Goal: Navigation & Orientation: Find specific page/section

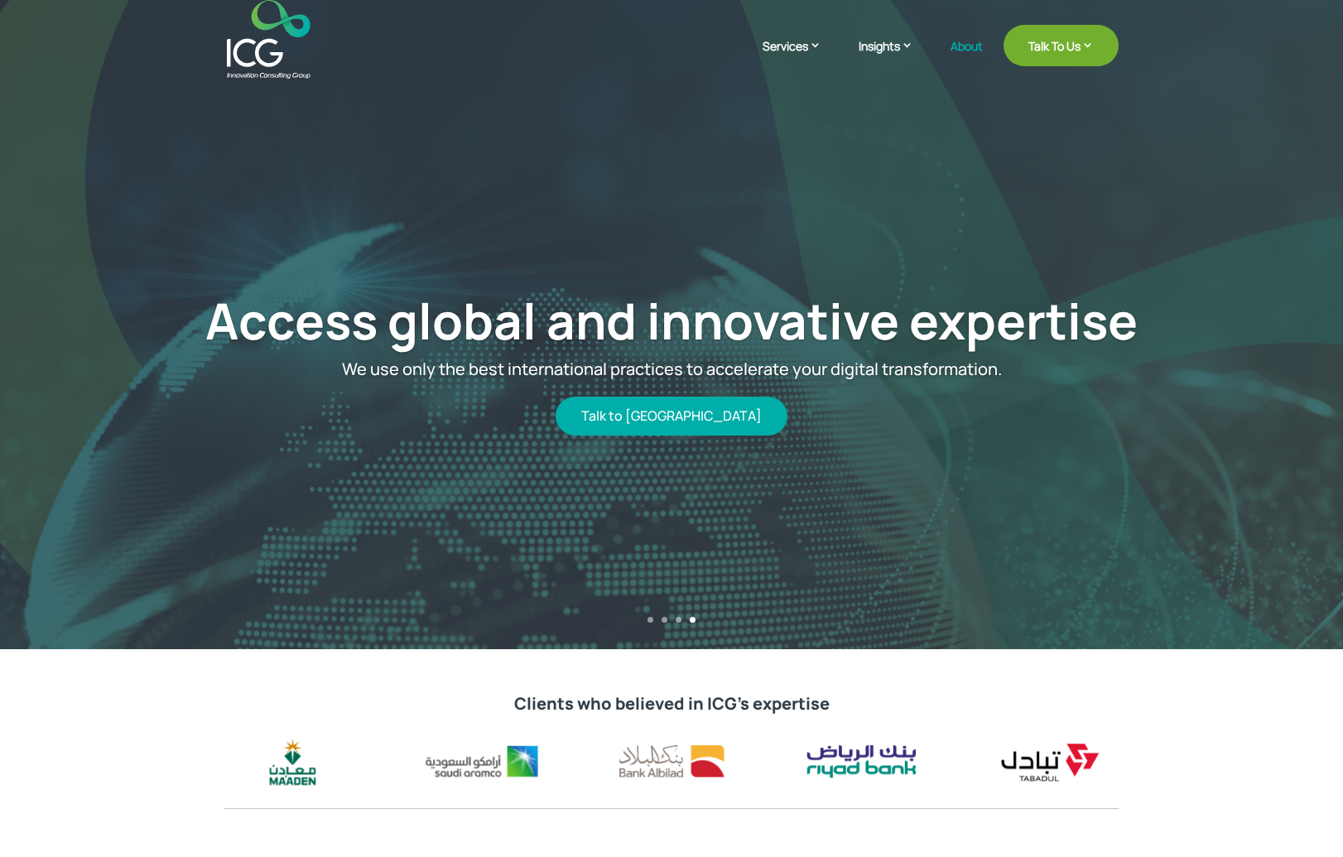
click at [957, 44] on link "About" at bounding box center [966, 59] width 32 height 39
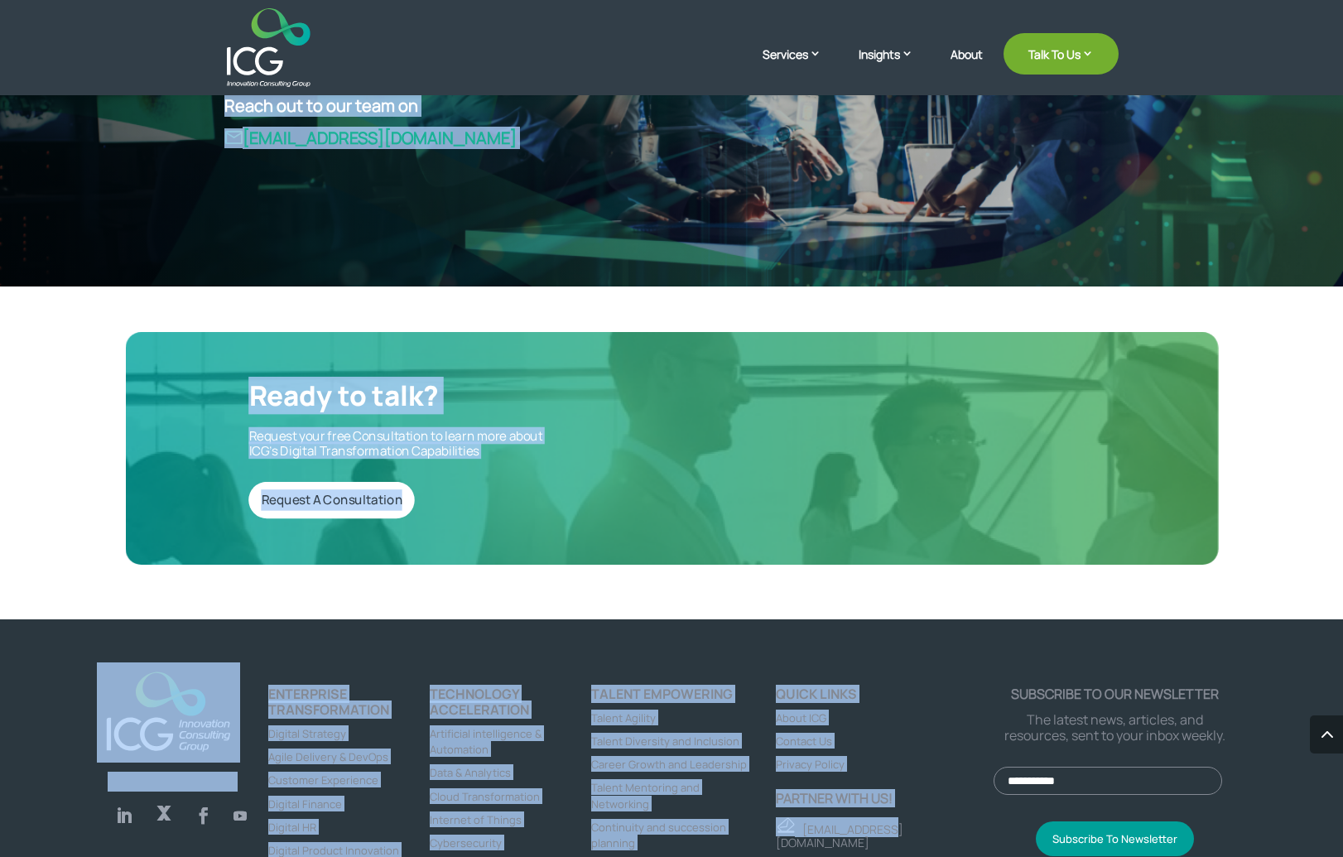
scroll to position [4383, 0]
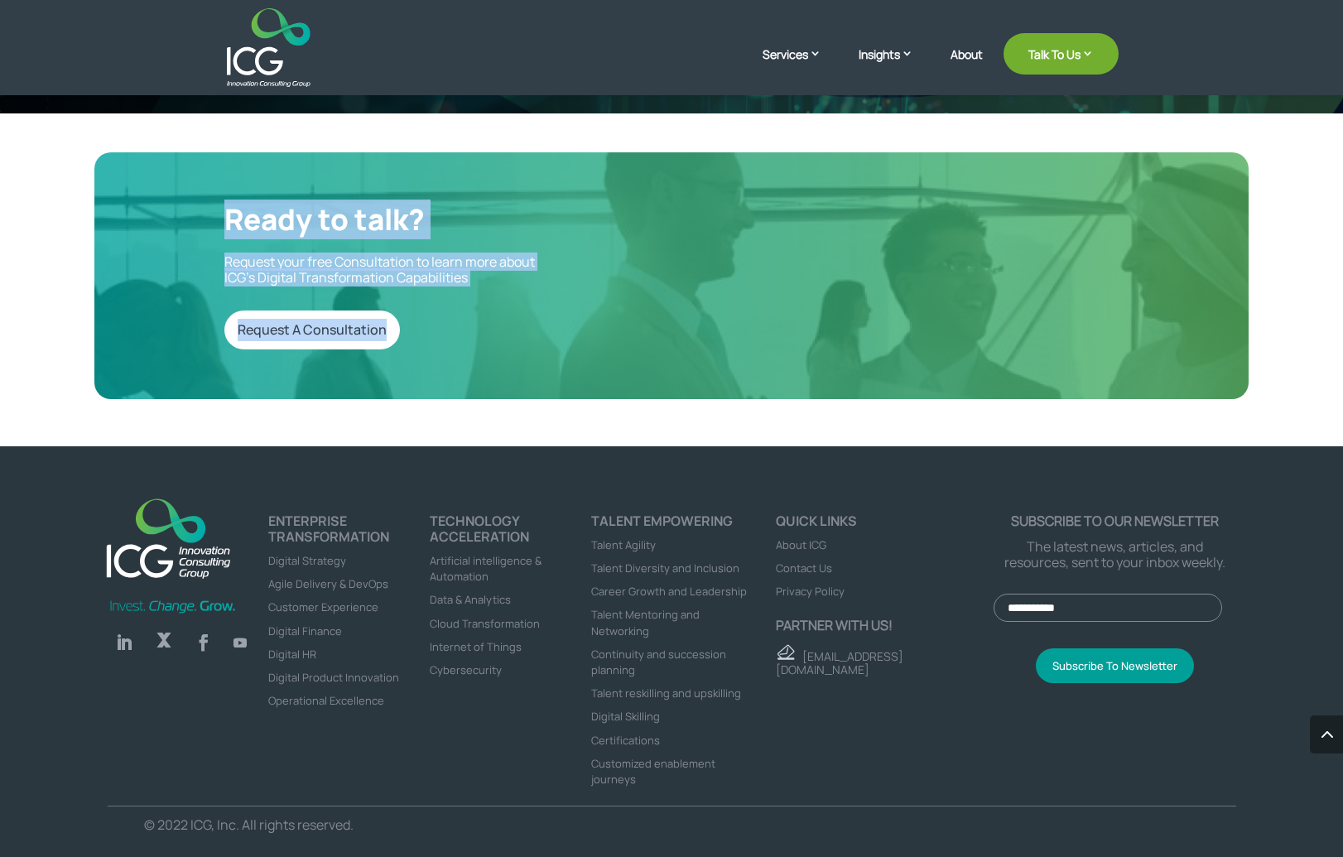
copy div "Lor ip dol S ametcon adipis elitsed doeiusm temp i utlabo etdolorem al enimad m…"
drag, startPoint x: 175, startPoint y: 306, endPoint x: 872, endPoint y: 261, distance: 698.6
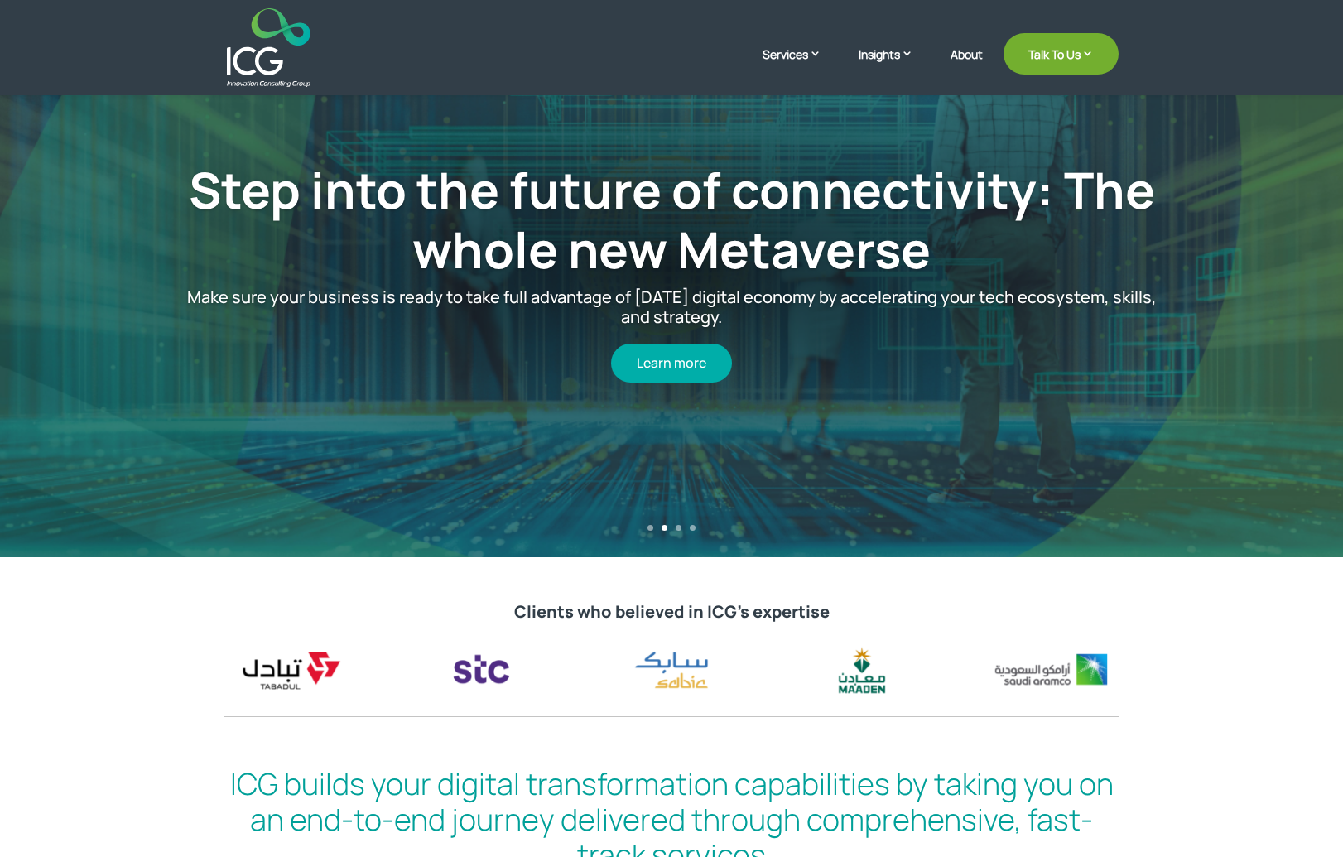
scroll to position [108, 0]
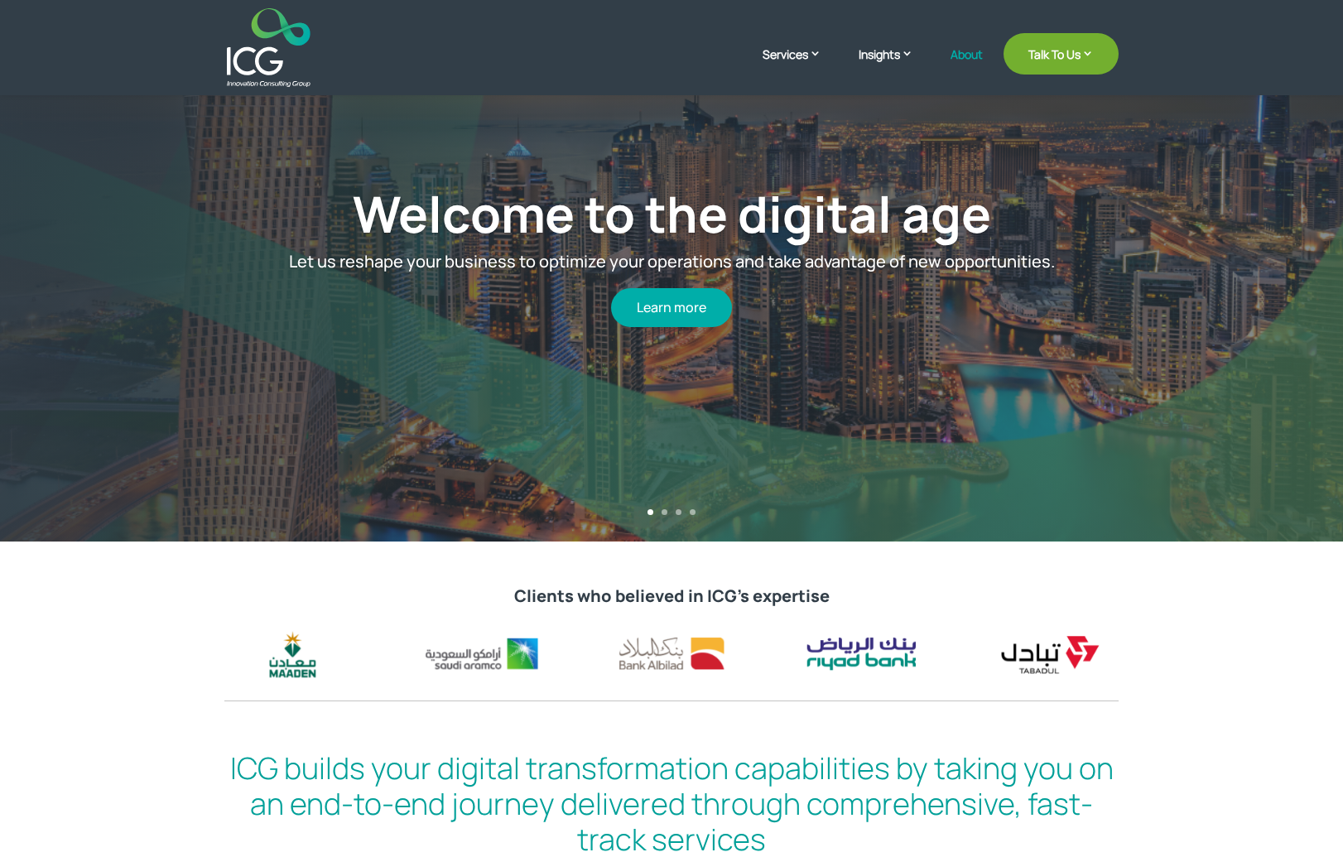
click at [960, 60] on link "About" at bounding box center [966, 67] width 32 height 39
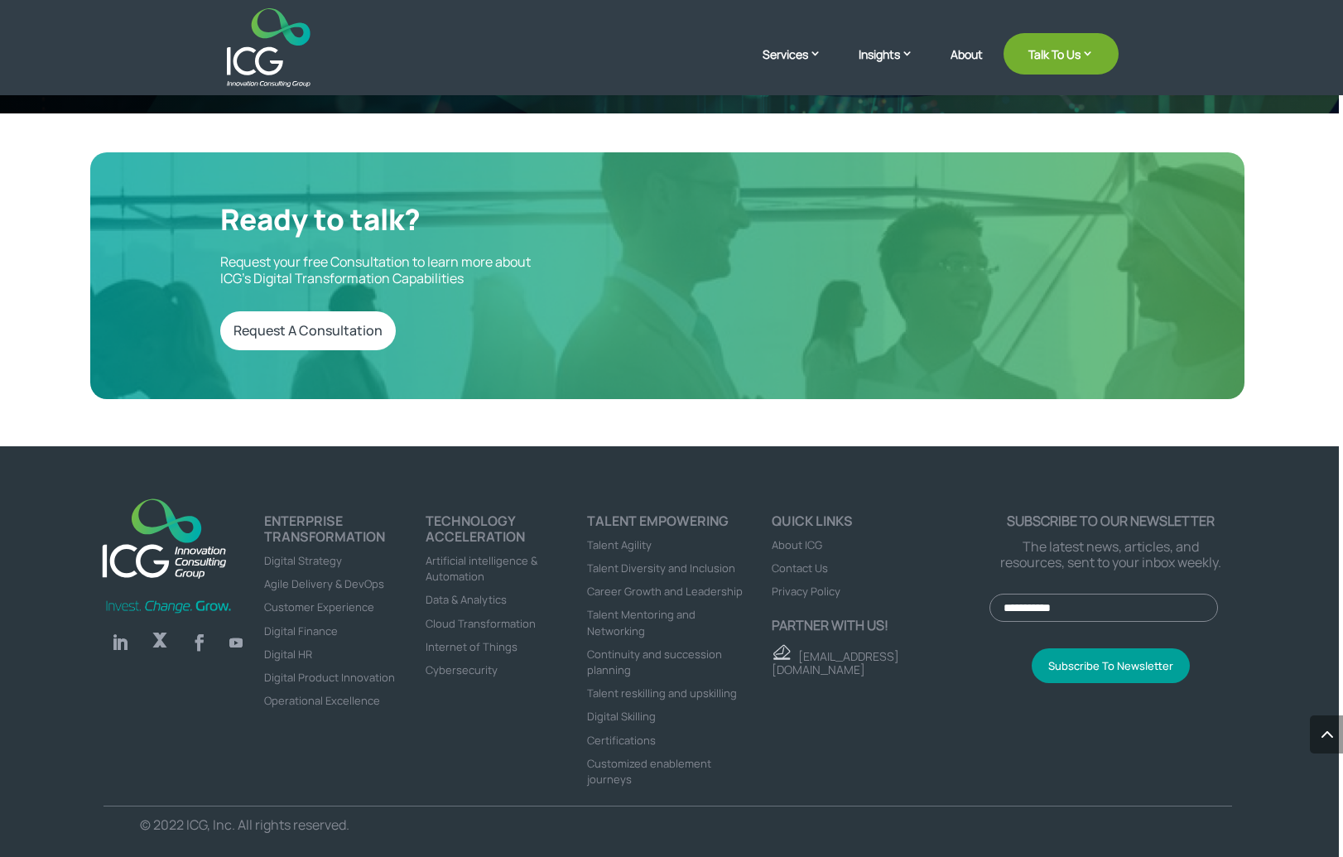
scroll to position [0, 5]
click at [279, 55] on img at bounding box center [269, 47] width 84 height 79
